Goal: Task Accomplishment & Management: Manage account settings

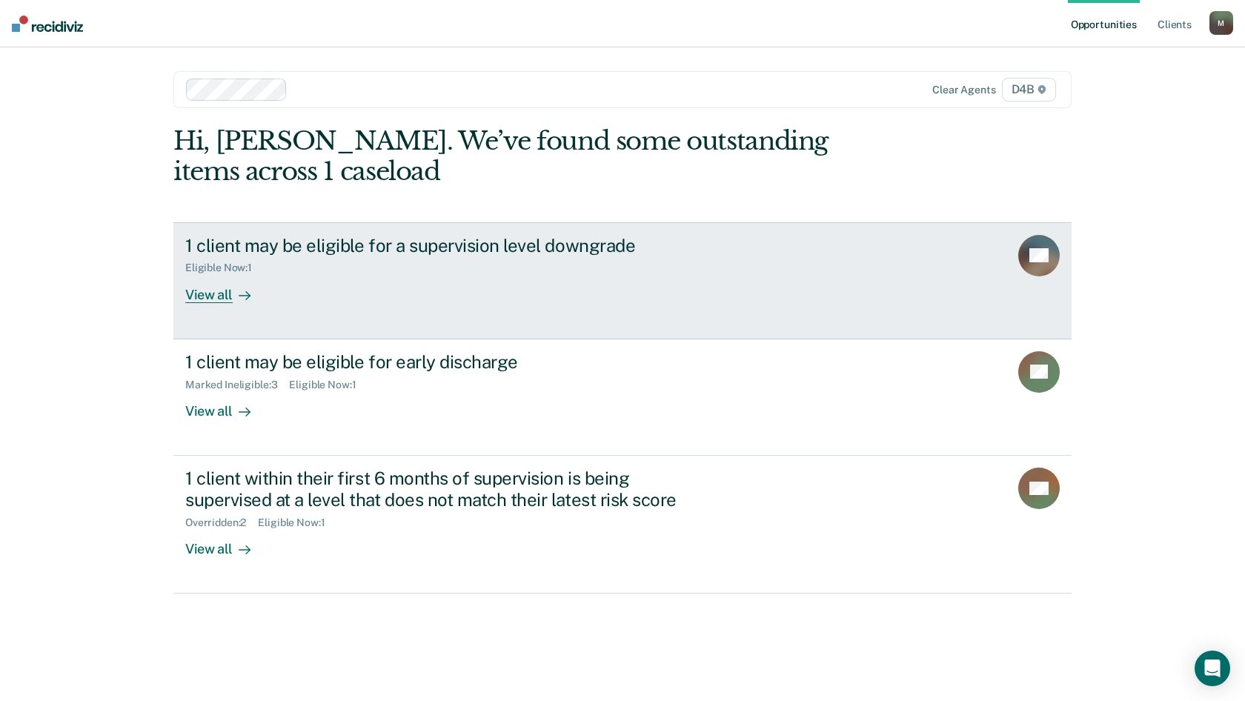
click at [222, 291] on div "View all" at bounding box center [226, 288] width 83 height 29
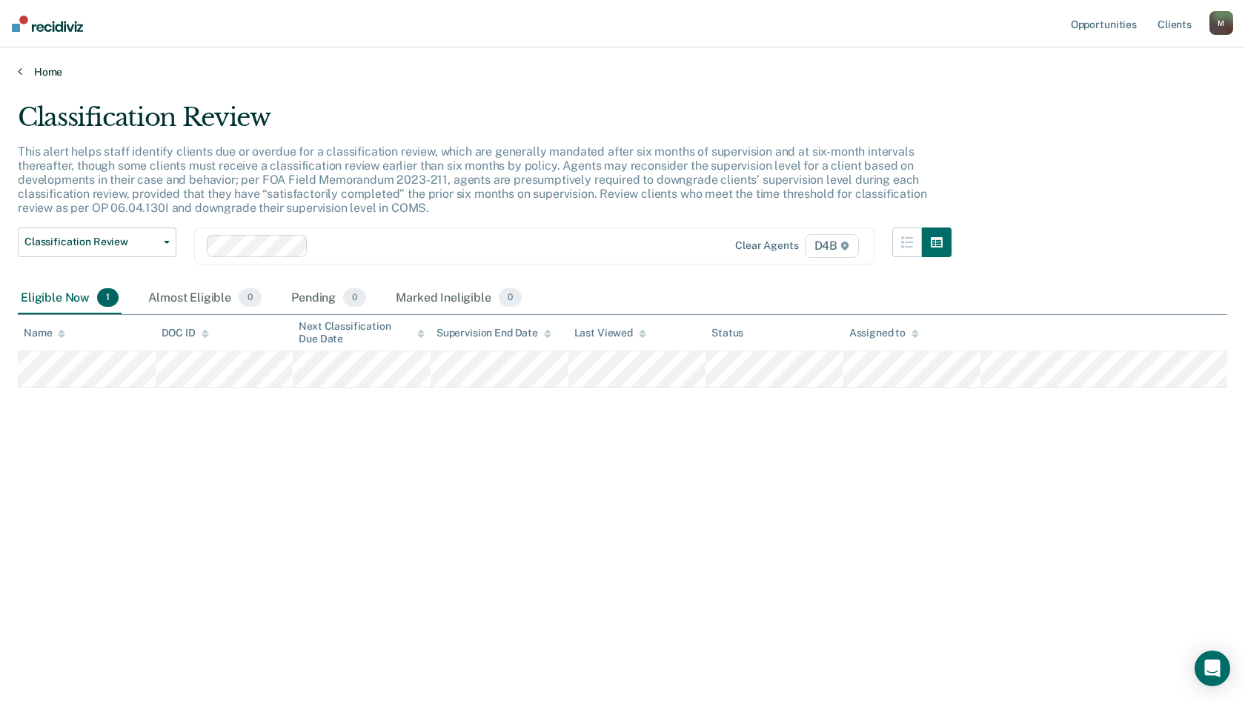
click at [21, 72] on icon at bounding box center [20, 71] width 4 height 12
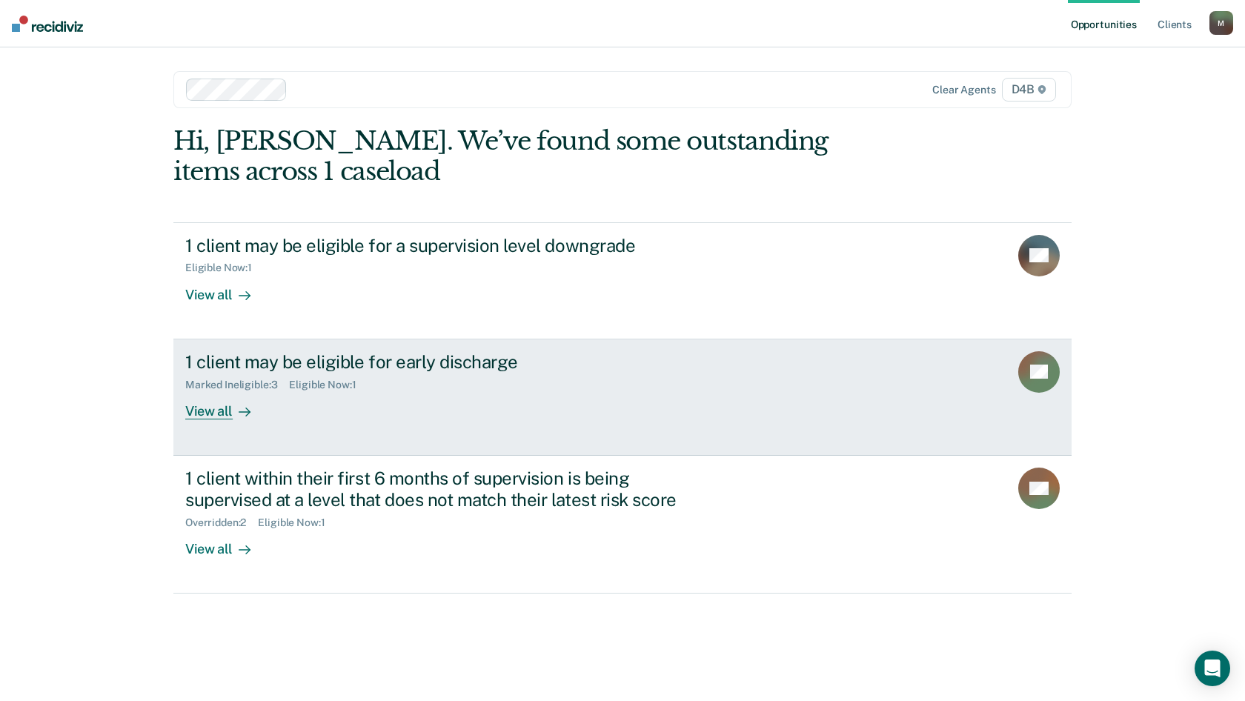
click at [233, 412] on div at bounding box center [242, 410] width 18 height 17
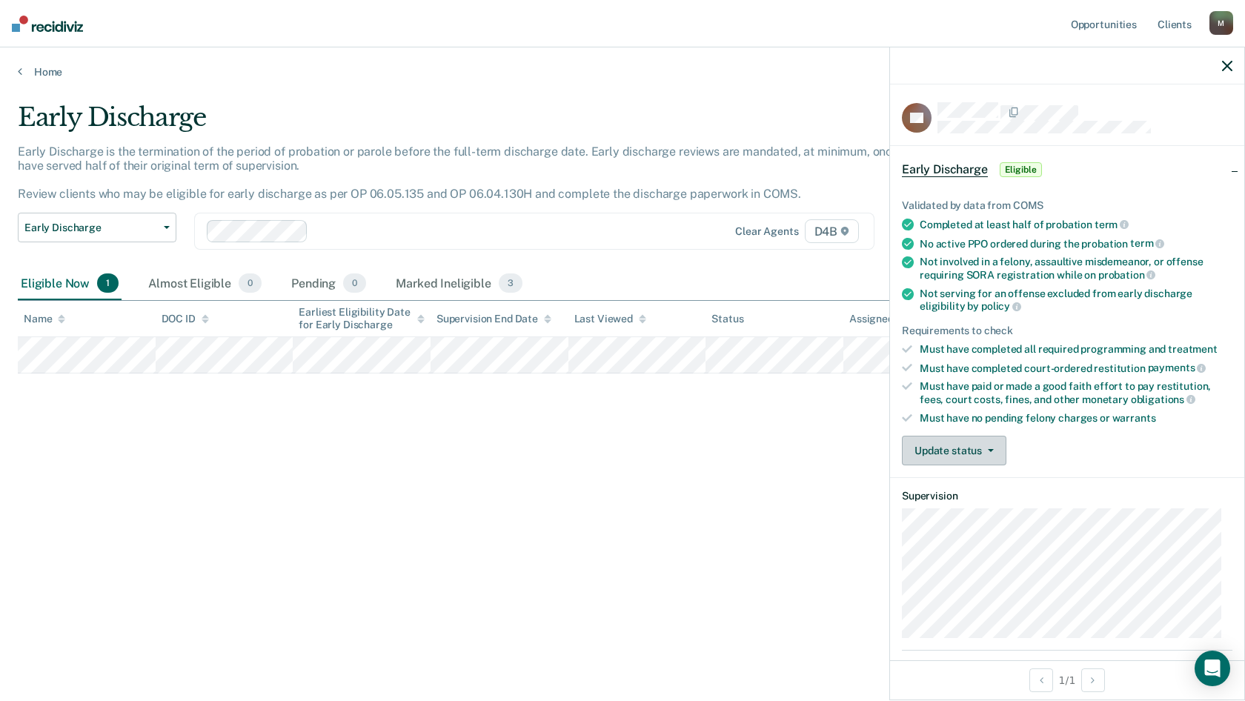
click at [959, 420] on button "Update status" at bounding box center [954, 451] width 104 height 30
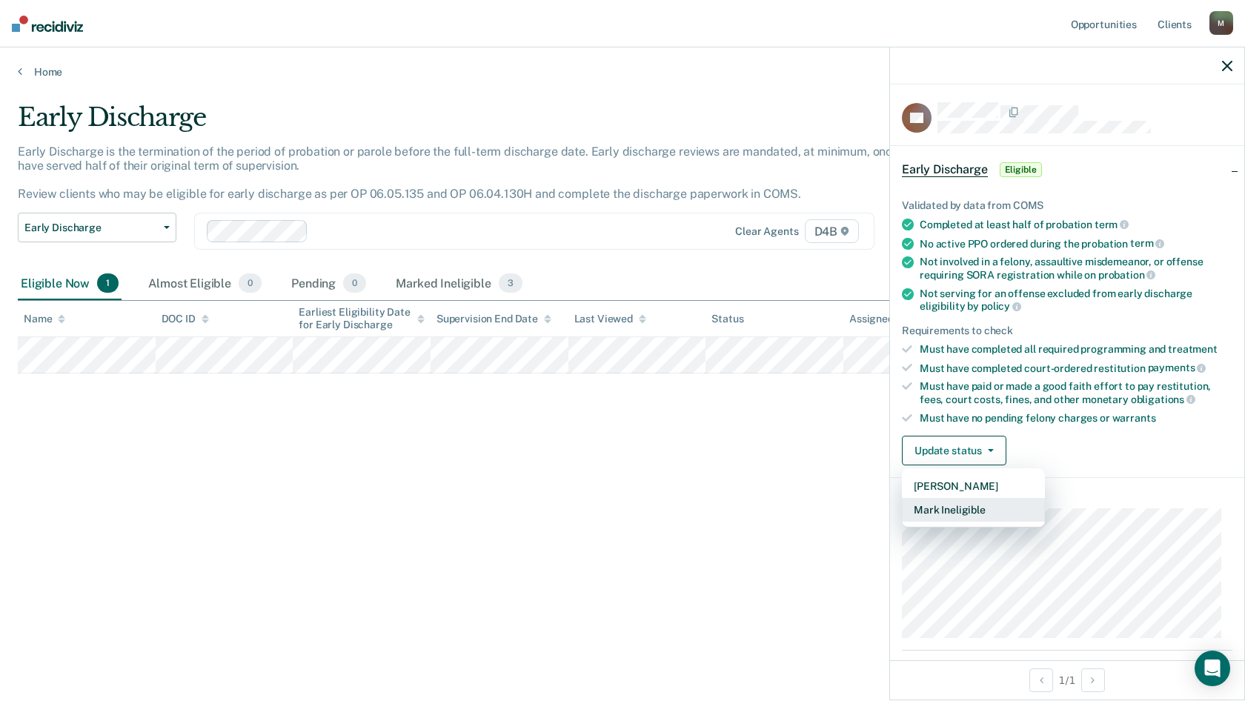
click at [953, 420] on button "Mark Ineligible" at bounding box center [973, 510] width 143 height 24
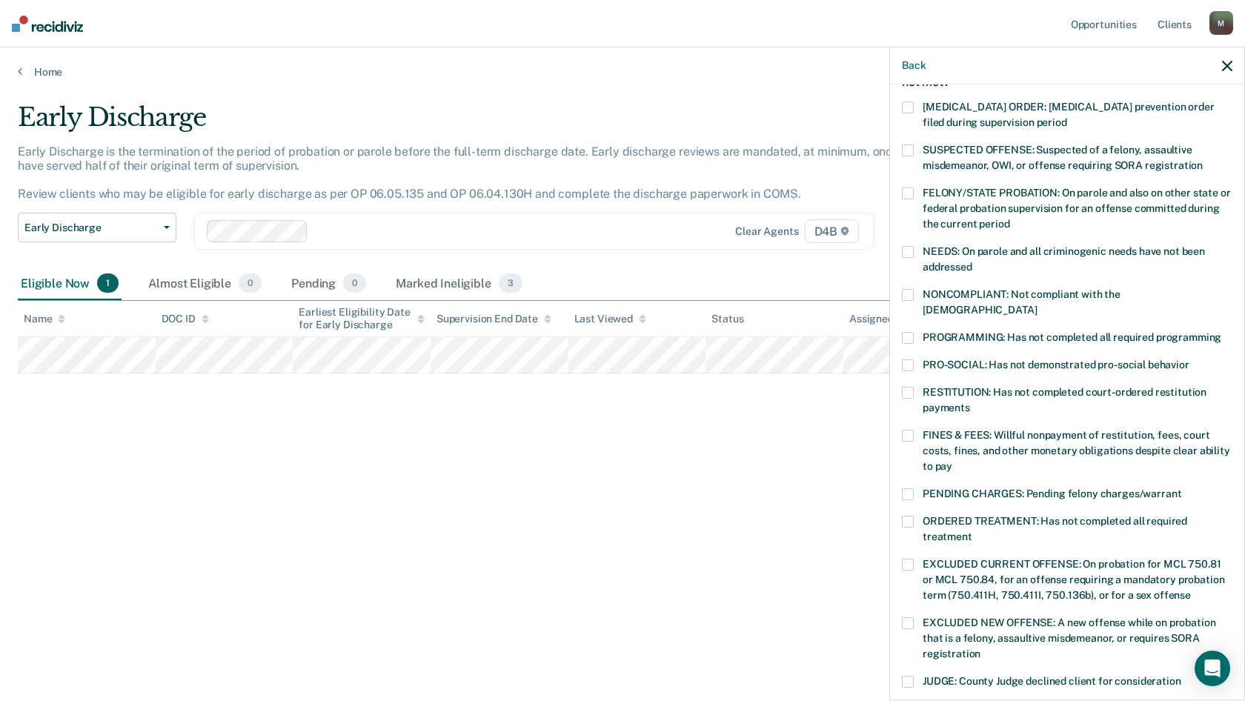
scroll to position [74, 0]
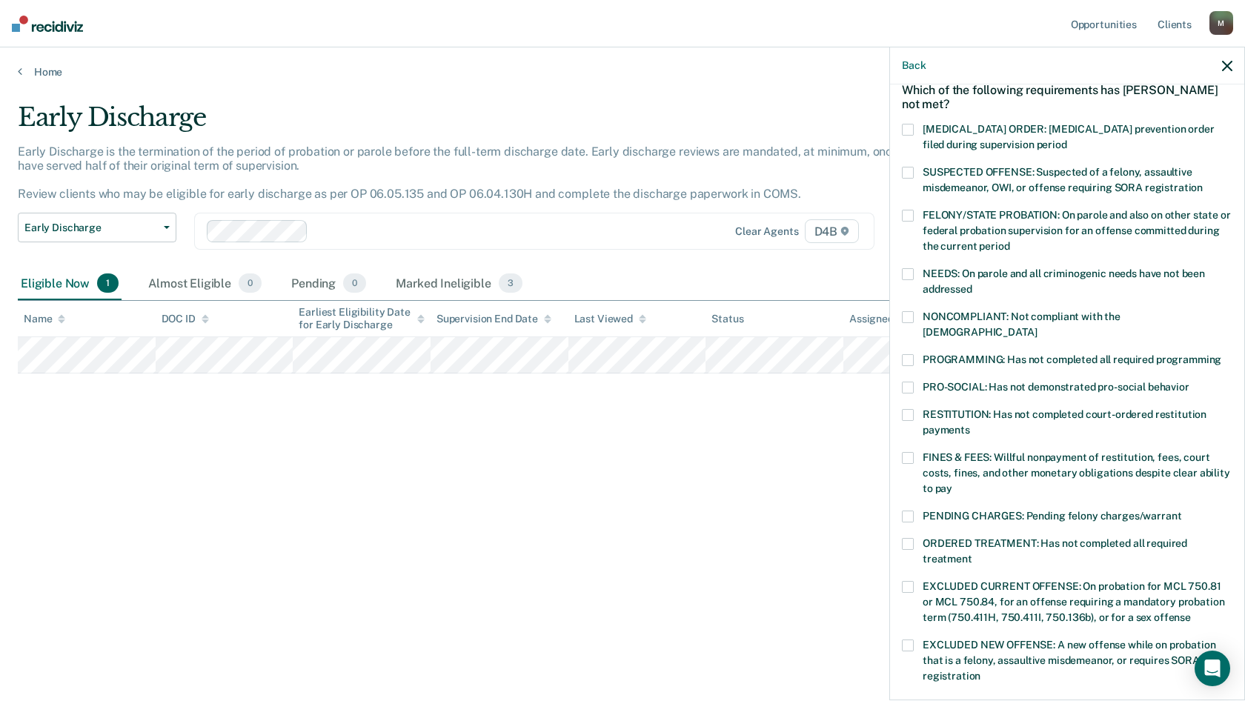
click at [918, 314] on label "NONCOMPLIANT: Not compliant with the [DEMOGRAPHIC_DATA]" at bounding box center [1067, 326] width 330 height 31
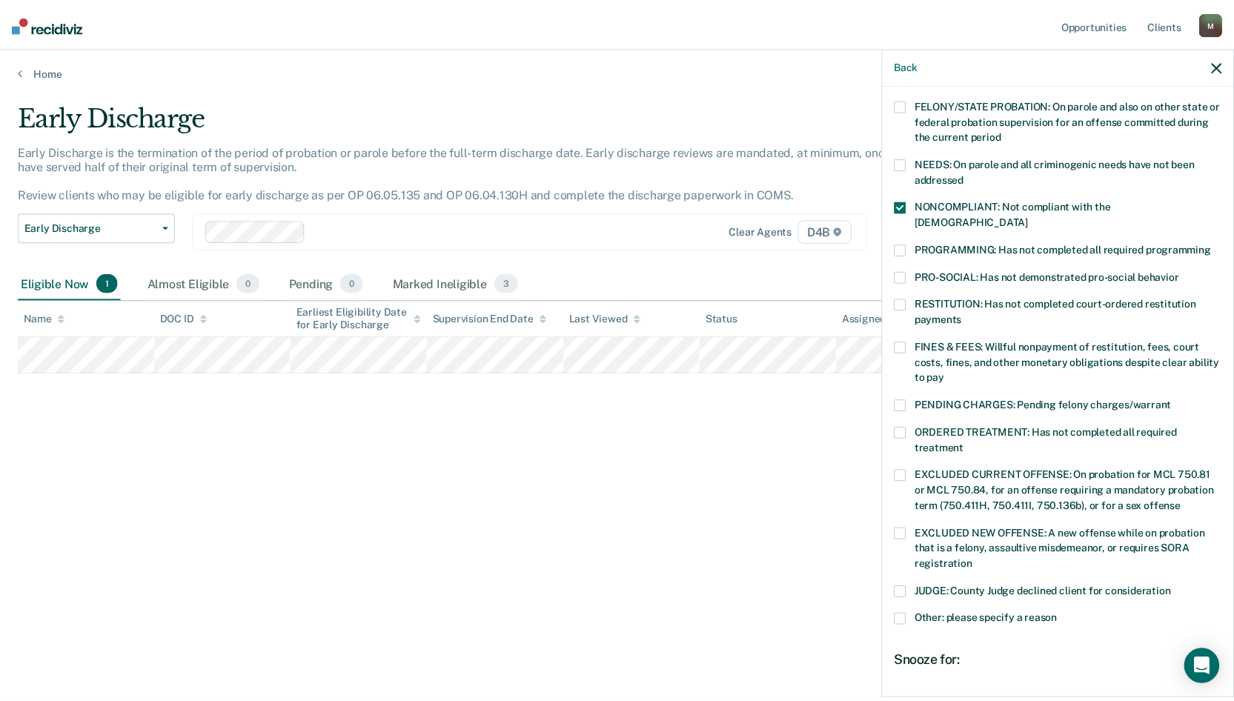
scroll to position [319, 0]
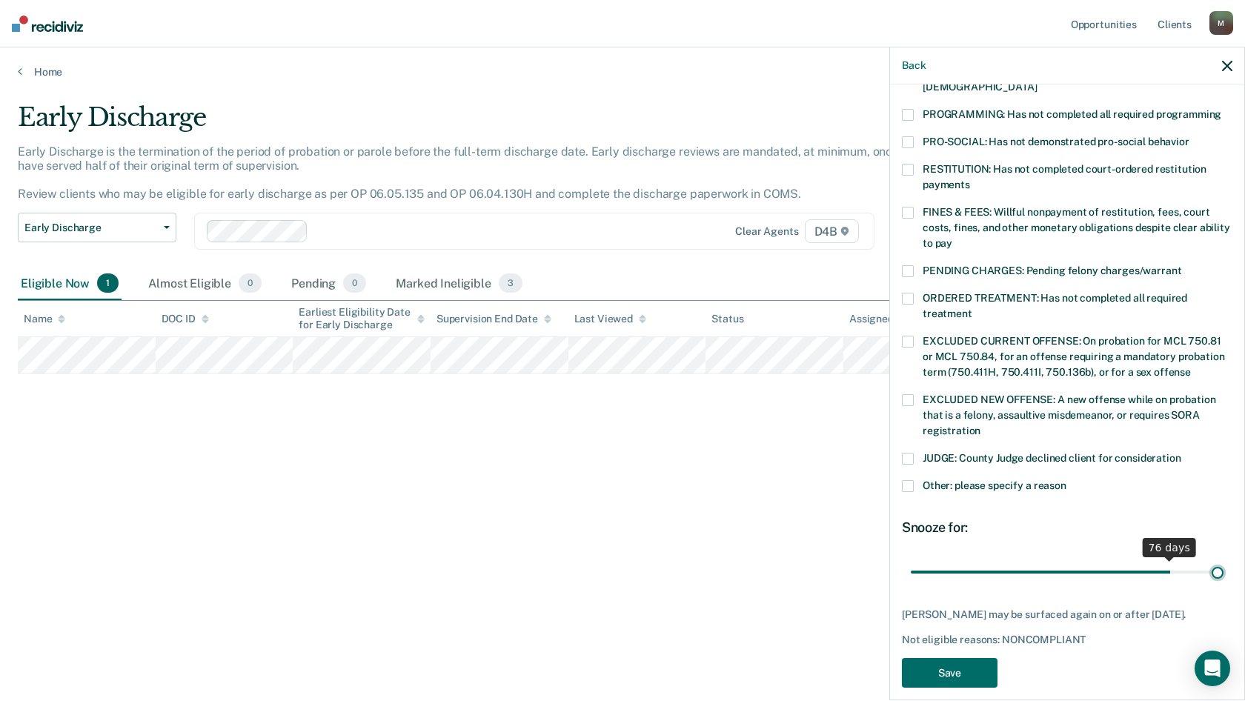
drag, startPoint x: 1003, startPoint y: 553, endPoint x: 1266, endPoint y: 548, distance: 262.4
type input "90"
click at [1223, 420] on input "range" at bounding box center [1067, 572] width 313 height 26
click at [949, 420] on button "Save" at bounding box center [950, 673] width 96 height 30
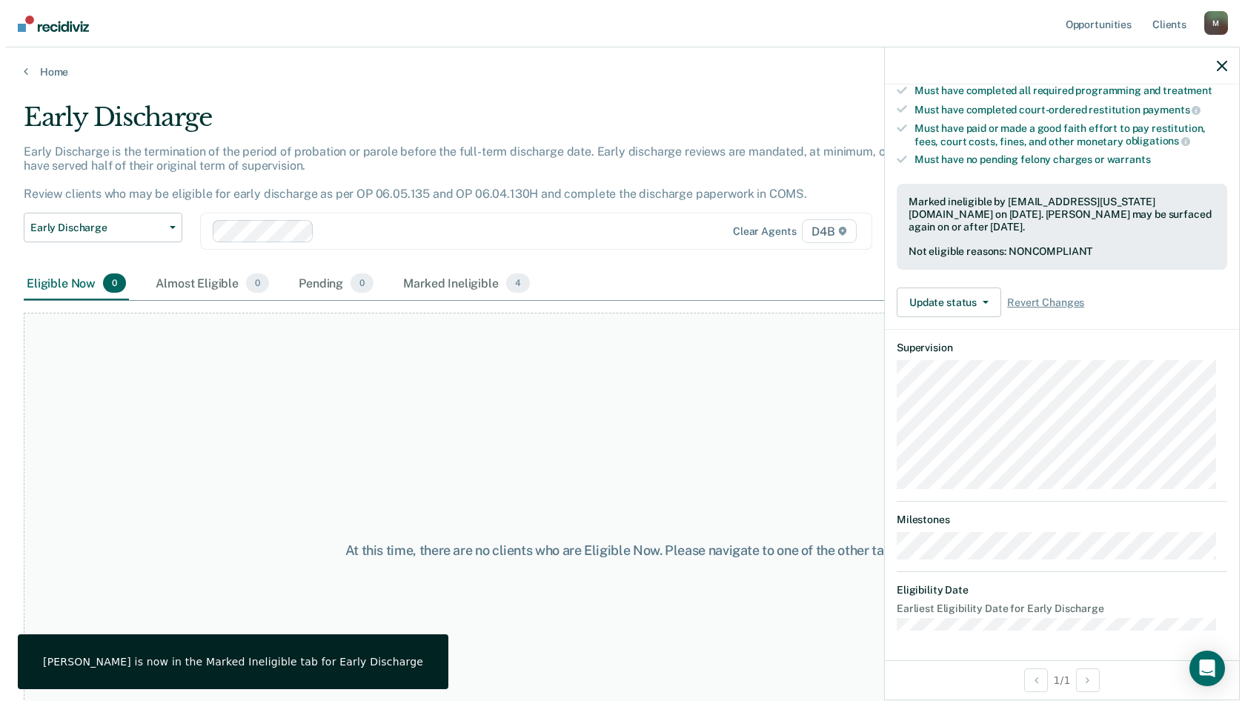
scroll to position [256, 0]
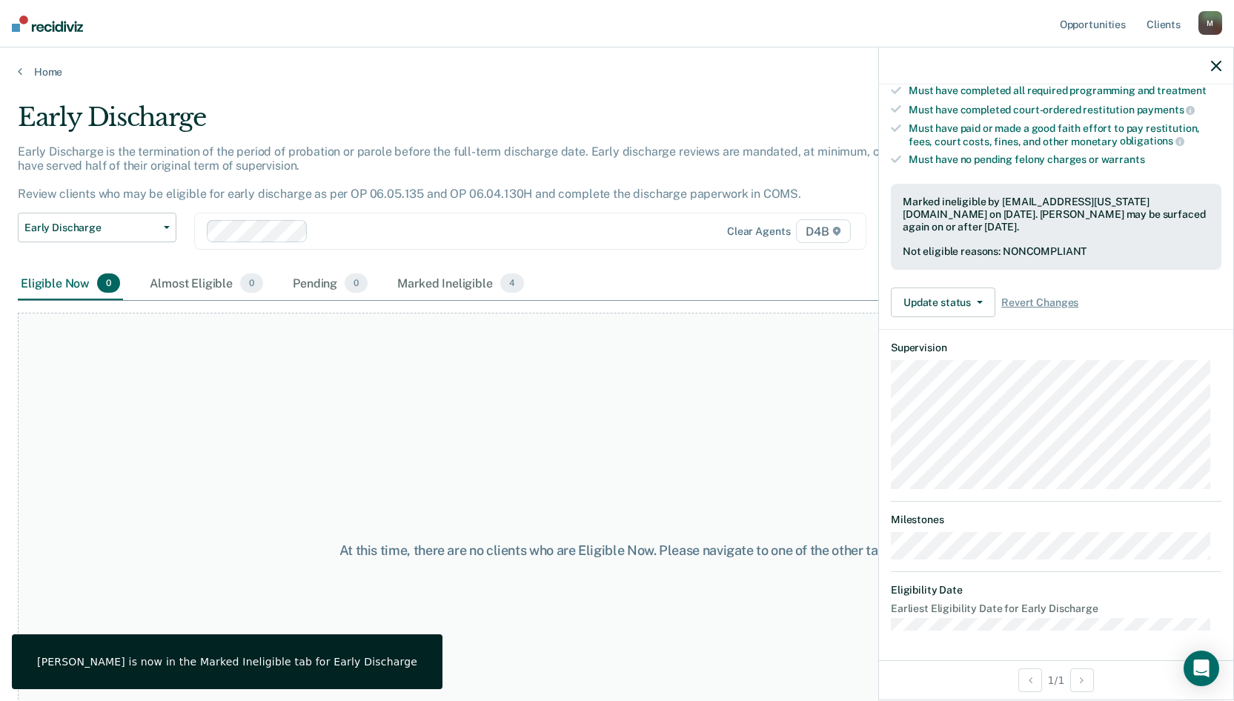
click at [528, 420] on div "At this time, there are no clients who are Eligible Now. Please navigate to one…" at bounding box center [617, 551] width 1198 height 476
click at [677, 420] on div "At this time, there are no clients who are Eligible Now. Please navigate to one…" at bounding box center [617, 551] width 1198 height 476
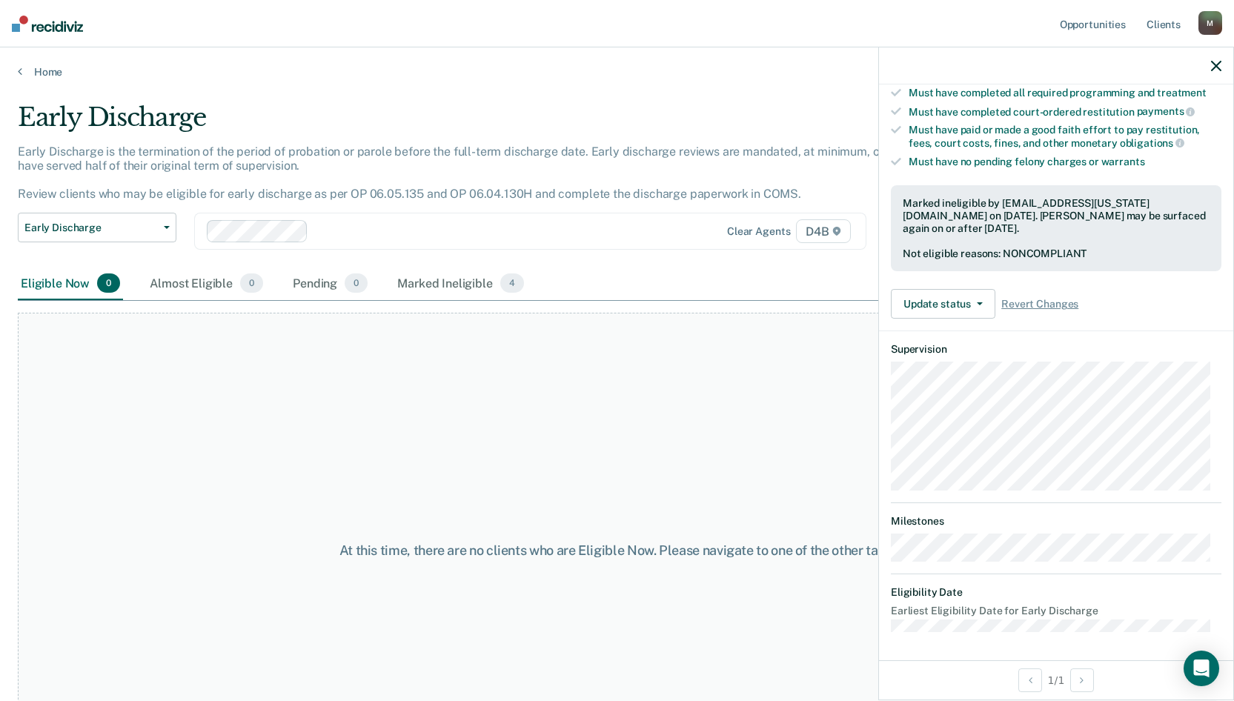
click at [523, 420] on div "At this time, there are no clients who are Eligible Now. Please navigate to one…" at bounding box center [617, 551] width 1198 height 476
click at [24, 67] on link "Home" at bounding box center [617, 71] width 1198 height 13
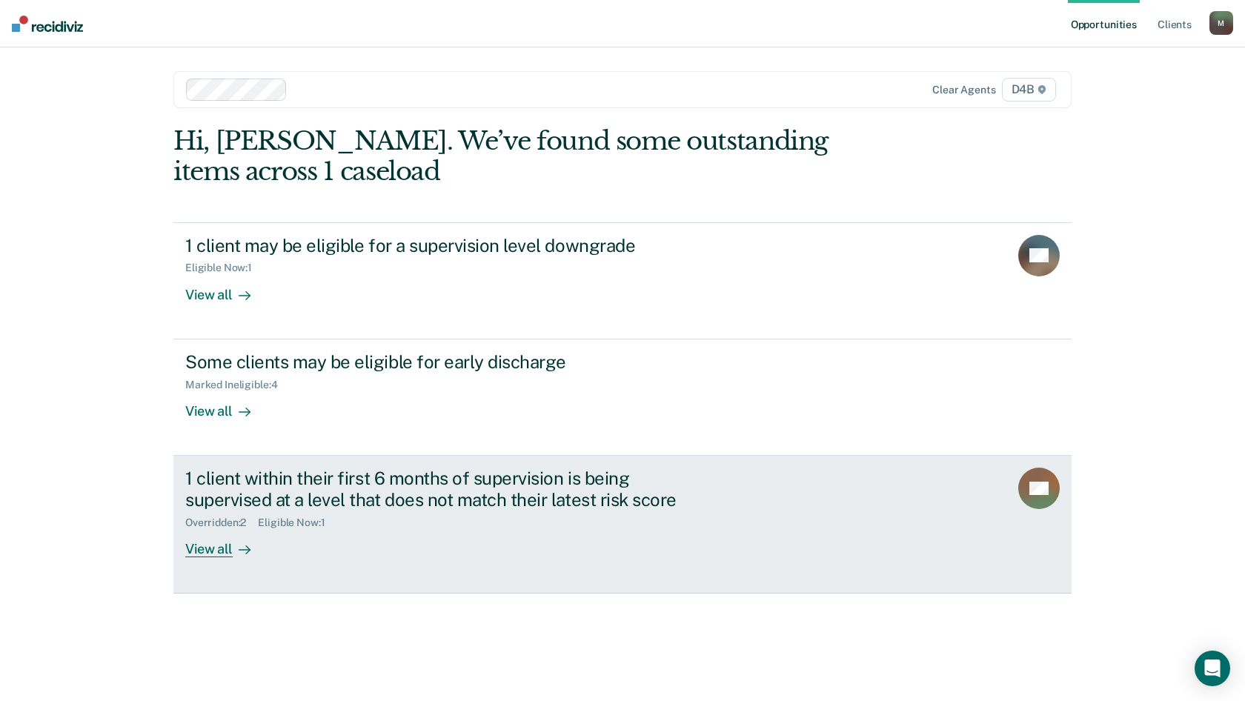
click at [220, 420] on div "View all" at bounding box center [226, 542] width 83 height 29
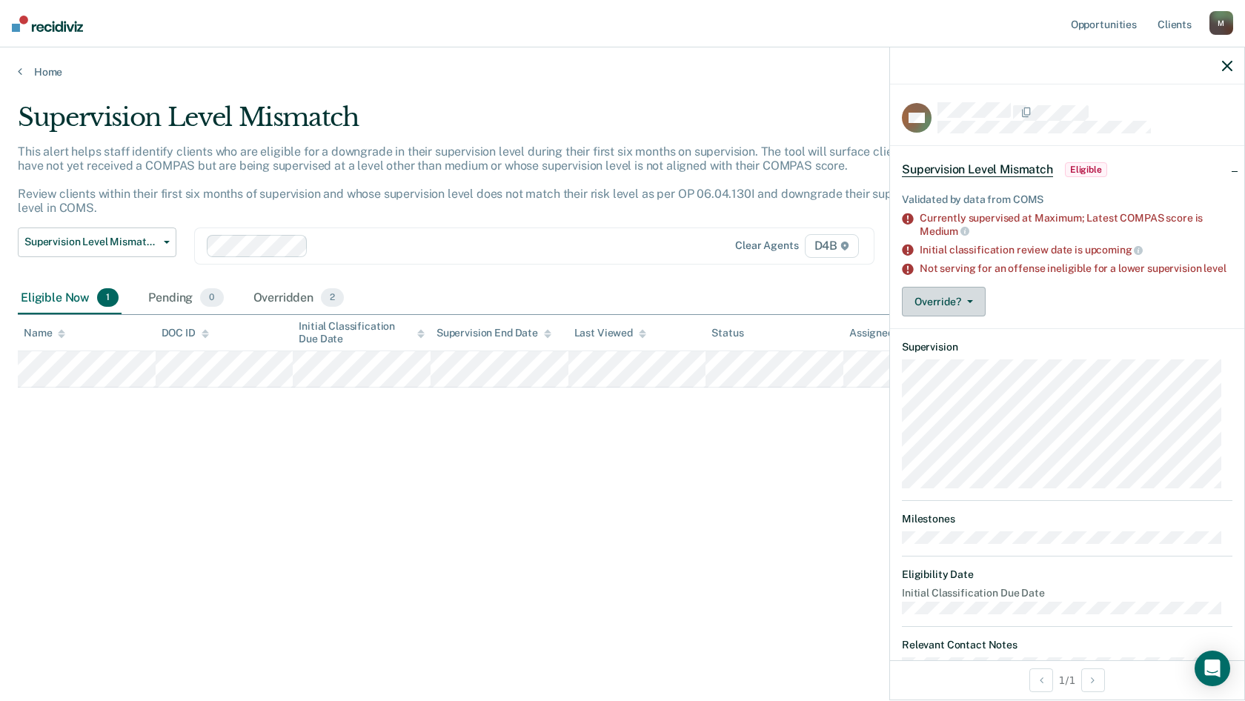
click at [939, 314] on button "Override?" at bounding box center [944, 302] width 84 height 30
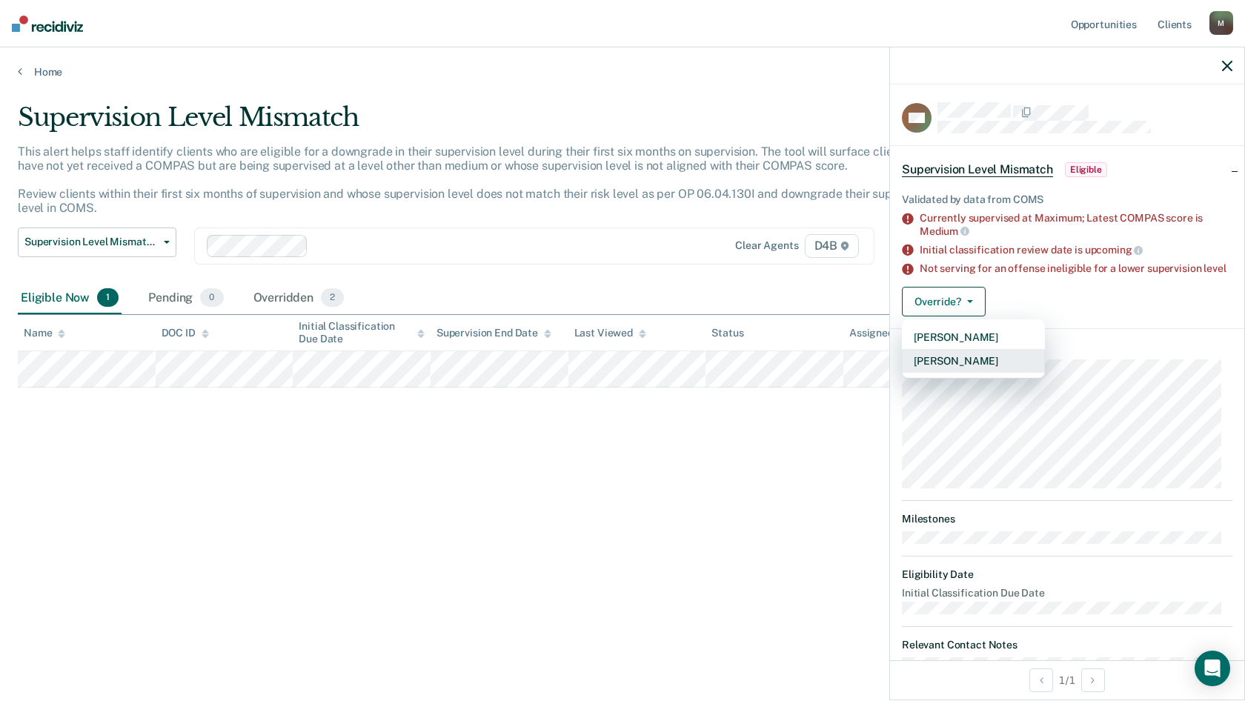
click at [959, 371] on button "[PERSON_NAME]" at bounding box center [973, 361] width 143 height 24
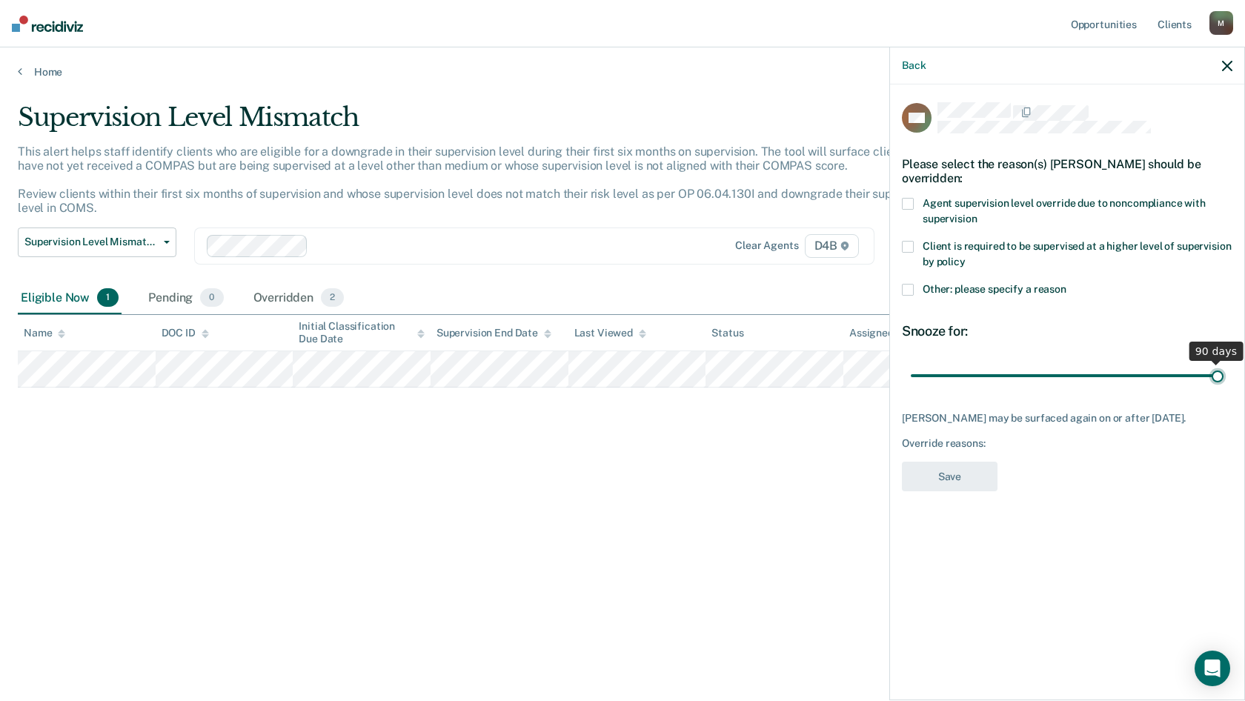
drag, startPoint x: 1032, startPoint y: 368, endPoint x: 1286, endPoint y: 365, distance: 254.2
type input "90"
click at [1223, 365] on input "range" at bounding box center [1067, 375] width 313 height 26
click at [905, 279] on div "Client is required to be supervised at a higher level of supervision by policy" at bounding box center [1067, 262] width 330 height 43
click at [906, 284] on span at bounding box center [908, 290] width 12 height 12
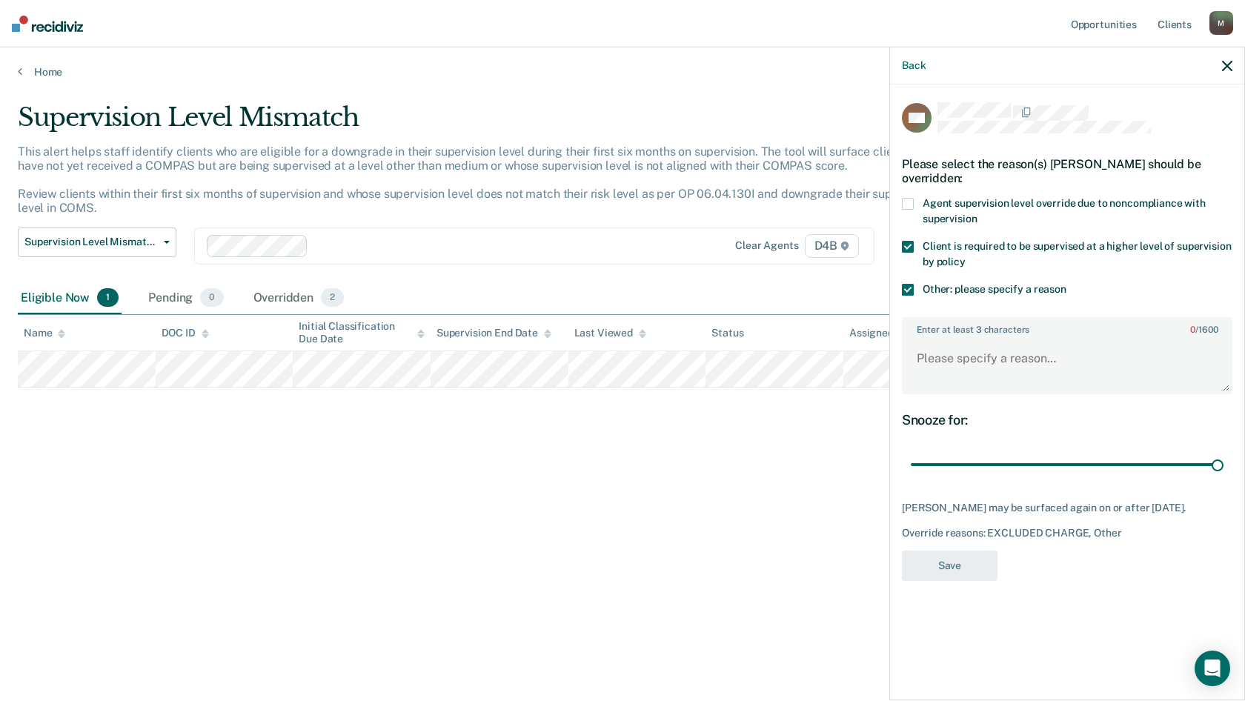
click at [909, 245] on span at bounding box center [908, 247] width 12 height 12
click at [969, 368] on textarea "Enter at least 3 characters 0 / 1600" at bounding box center [1067, 365] width 328 height 55
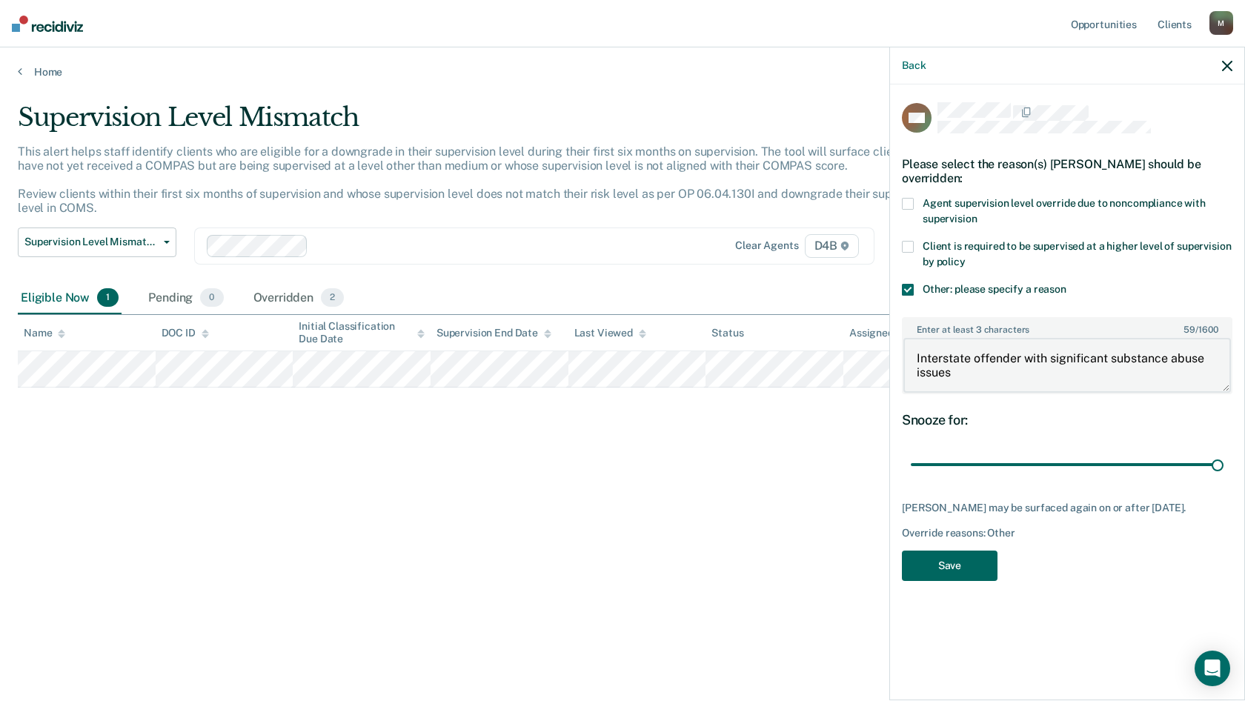
type textarea "Interstate offender with significant substance abuse issues"
click at [960, 420] on button "Save" at bounding box center [950, 566] width 96 height 30
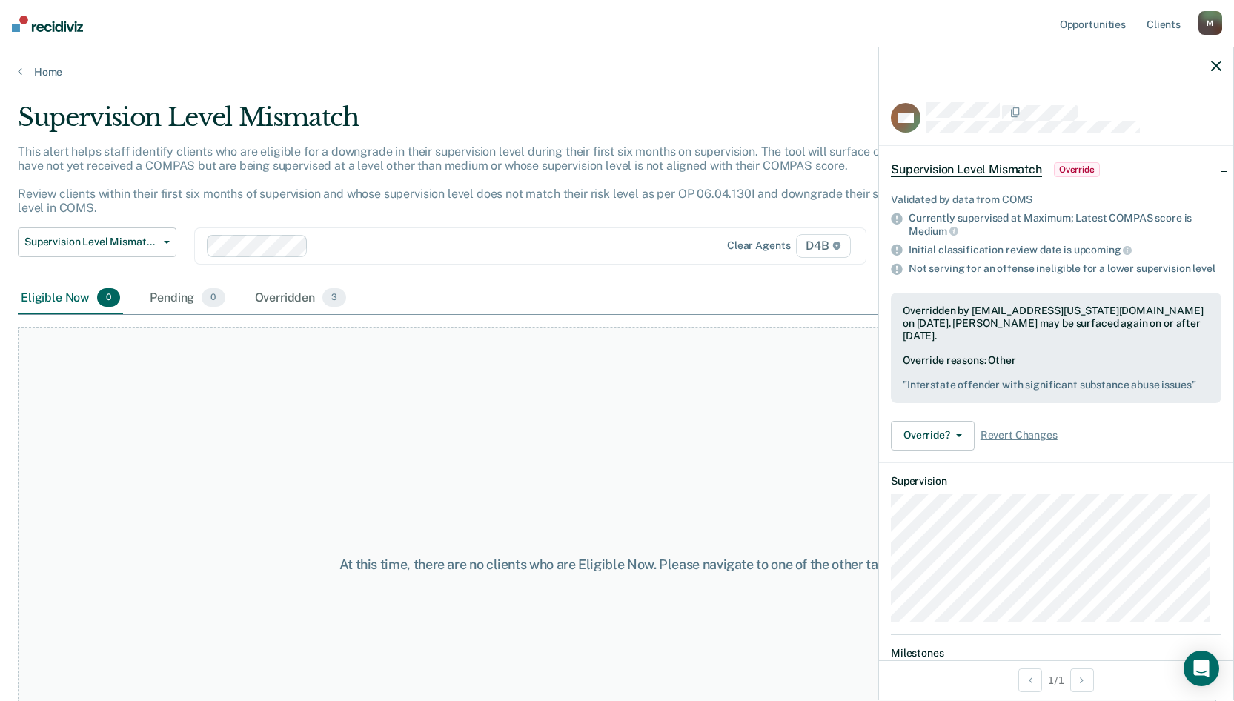
click at [579, 420] on div "At this time, there are no clients who are Eligible Now. Please navigate to one…" at bounding box center [617, 565] width 1198 height 476
click at [25, 73] on link "Home" at bounding box center [617, 71] width 1198 height 13
